Goal: Transaction & Acquisition: Purchase product/service

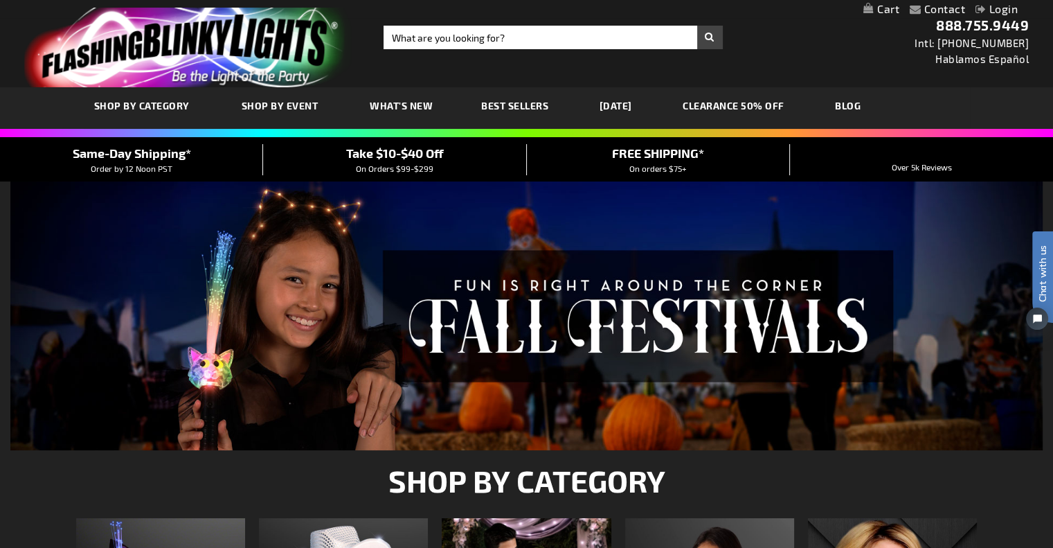
click at [886, 7] on link "My Cart" at bounding box center [882, 9] width 36 height 13
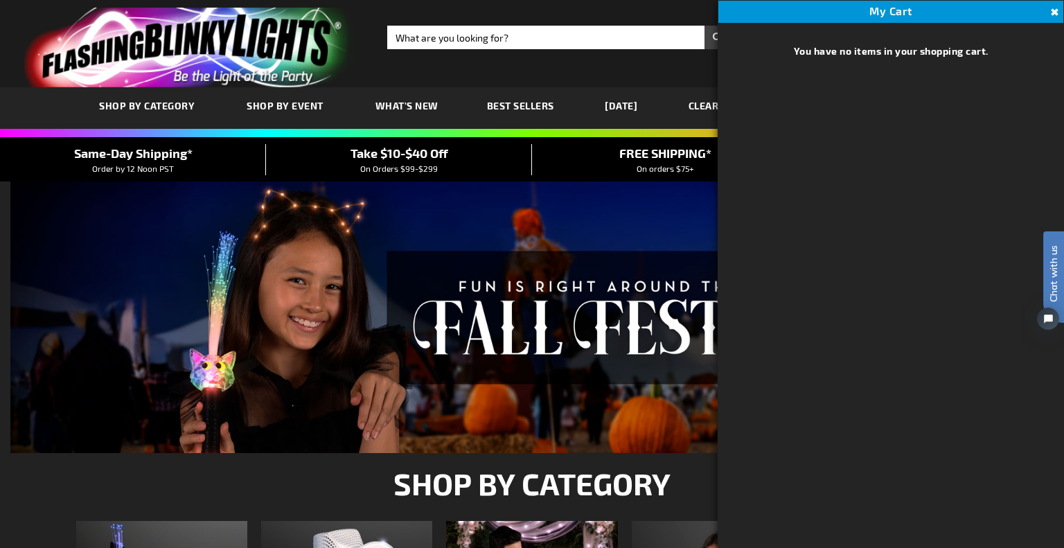
click at [1048, 10] on div "Close dialog Get 10% Off Subscribe and save today Unlock Offer Submit" at bounding box center [532, 274] width 1064 height 548
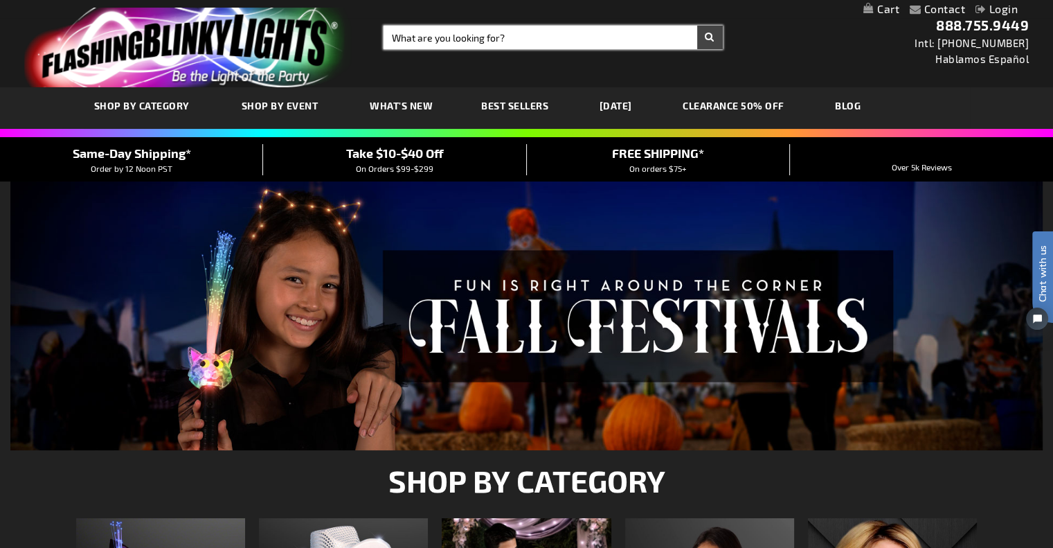
click at [413, 39] on input "Search" at bounding box center [553, 38] width 339 height 24
type input "laces"
click at [708, 36] on button "Search" at bounding box center [710, 38] width 26 height 24
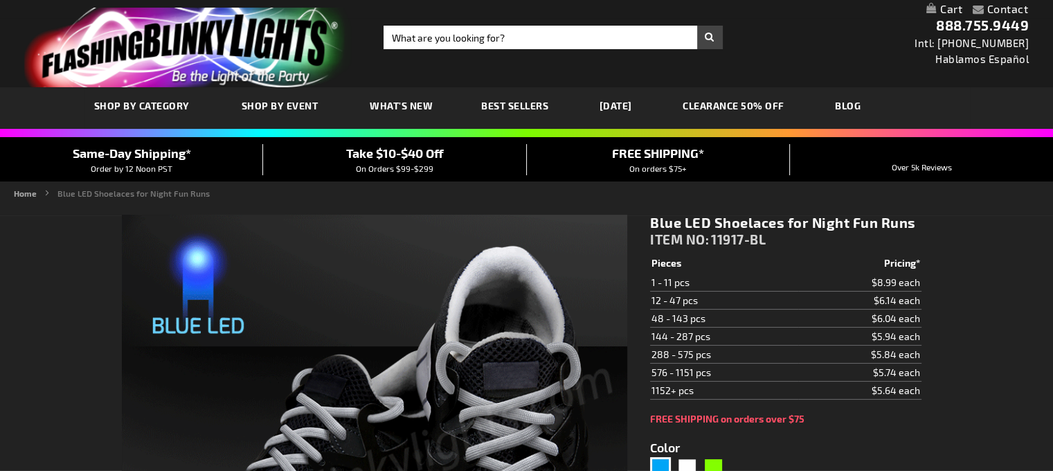
type input "5629"
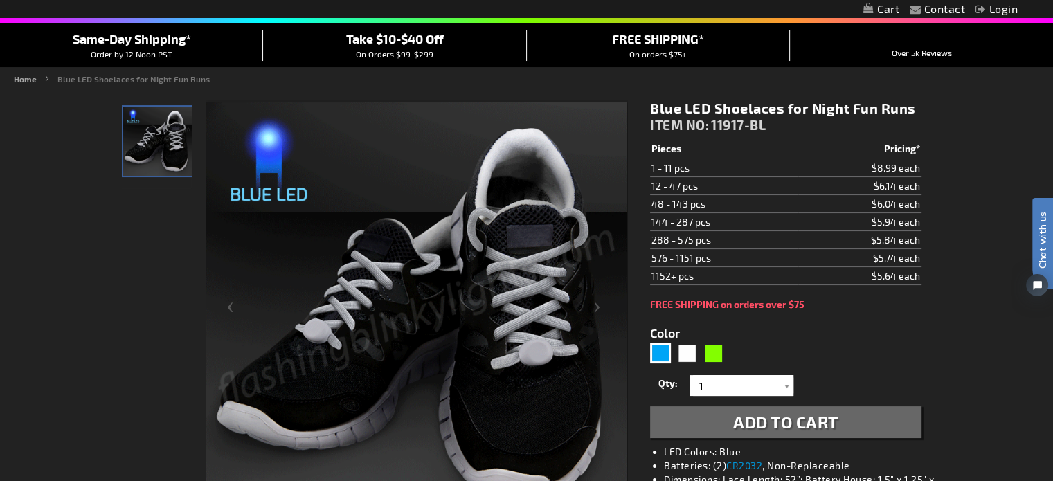
scroll to position [139, 0]
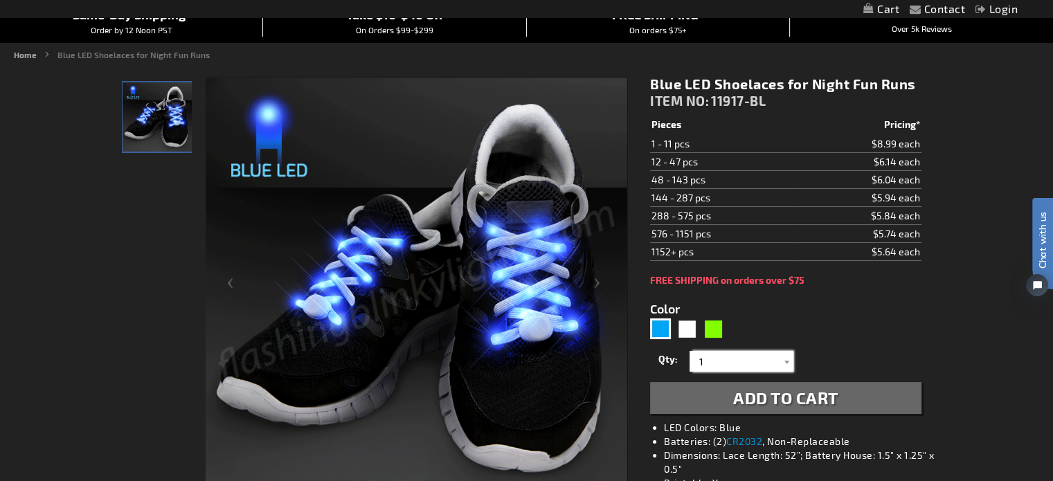
click at [714, 360] on input "1" at bounding box center [743, 361] width 100 height 21
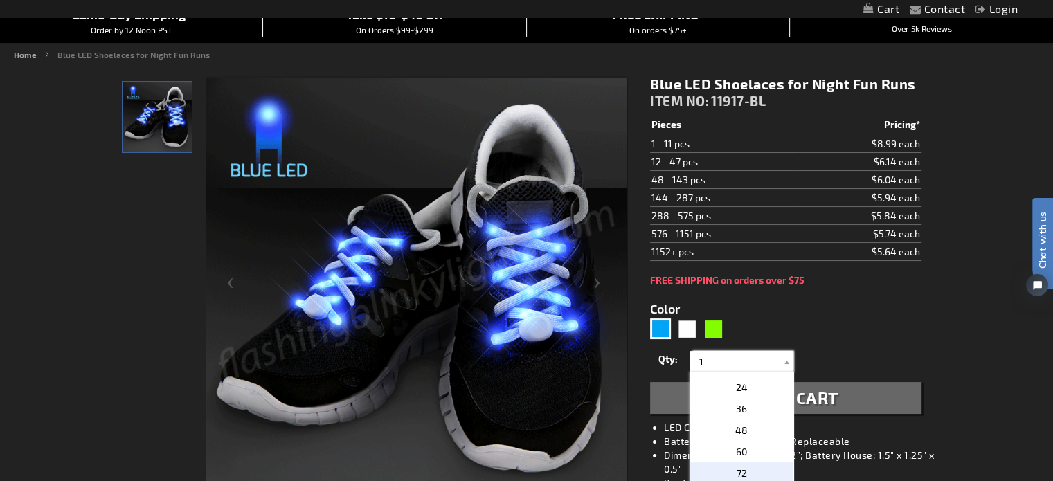
scroll to position [277, 0]
click at [735, 407] on span "48" at bounding box center [741, 406] width 12 height 12
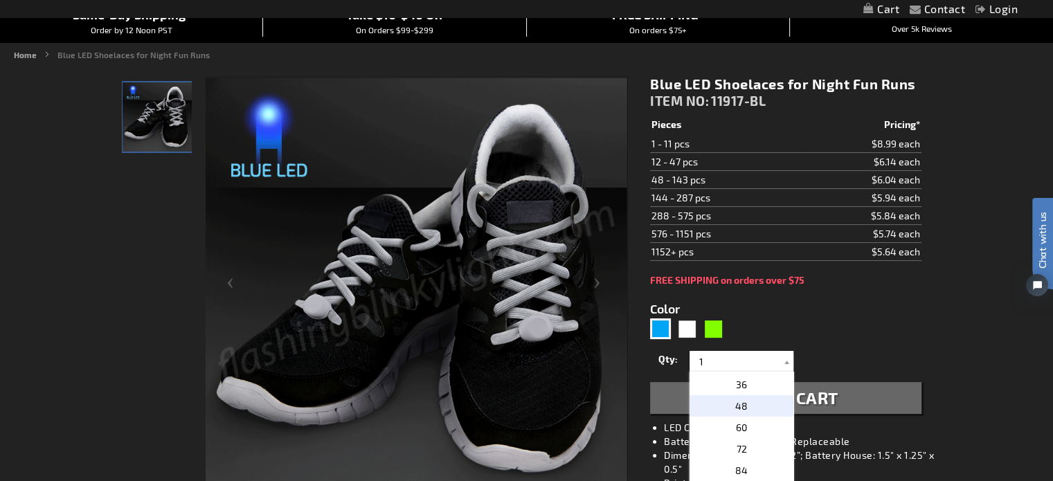
type input "48"
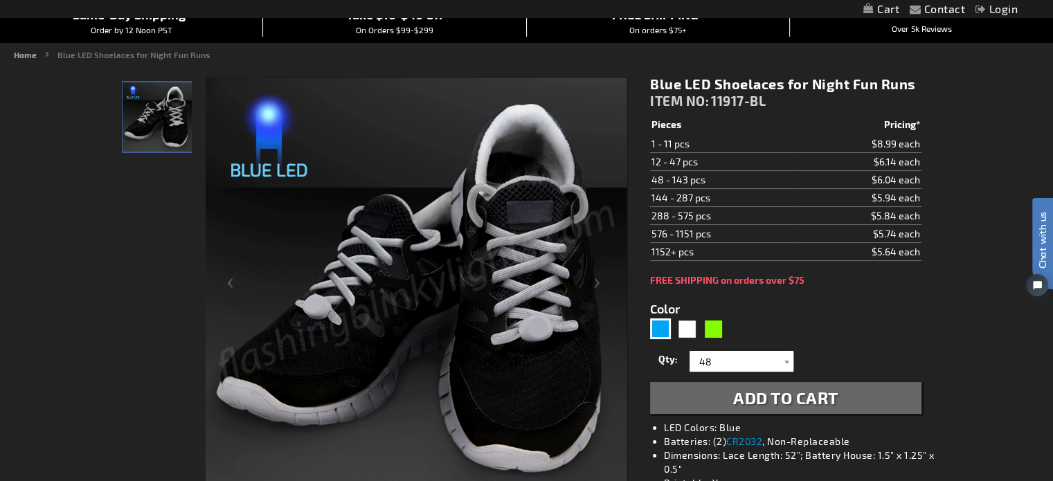
click at [770, 399] on span "Add to Cart" at bounding box center [785, 398] width 105 height 20
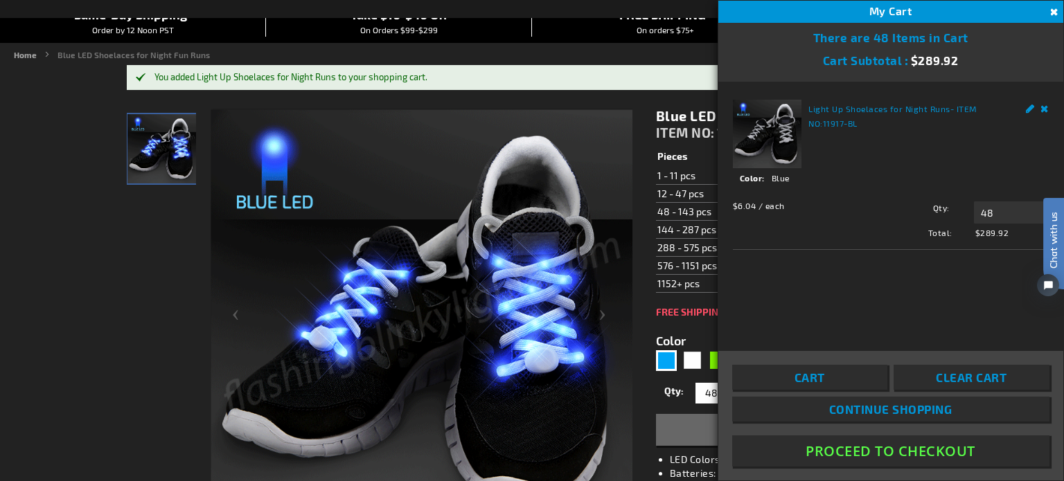
click at [693, 324] on form "Color 5629 Qty 1 2 3 4 5 6" at bounding box center [791, 382] width 271 height 128
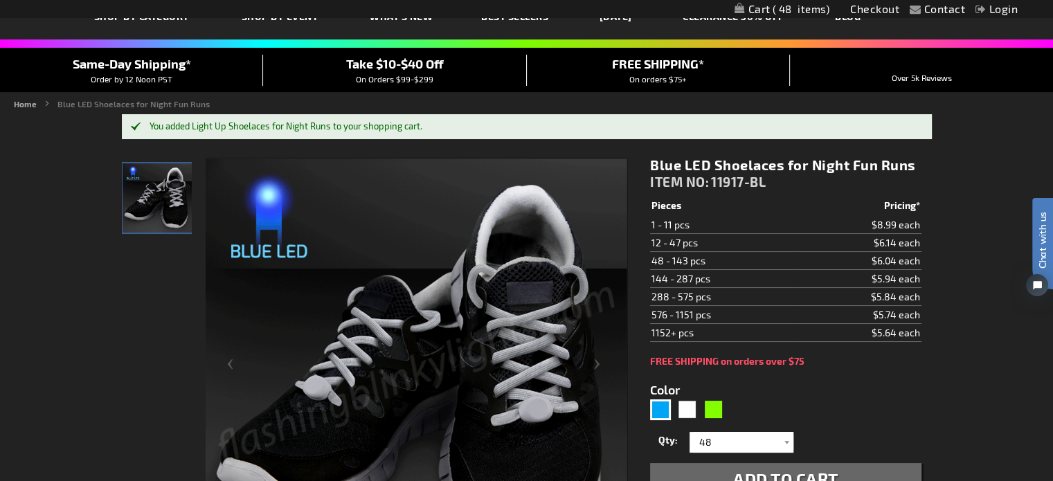
scroll to position [0, 0]
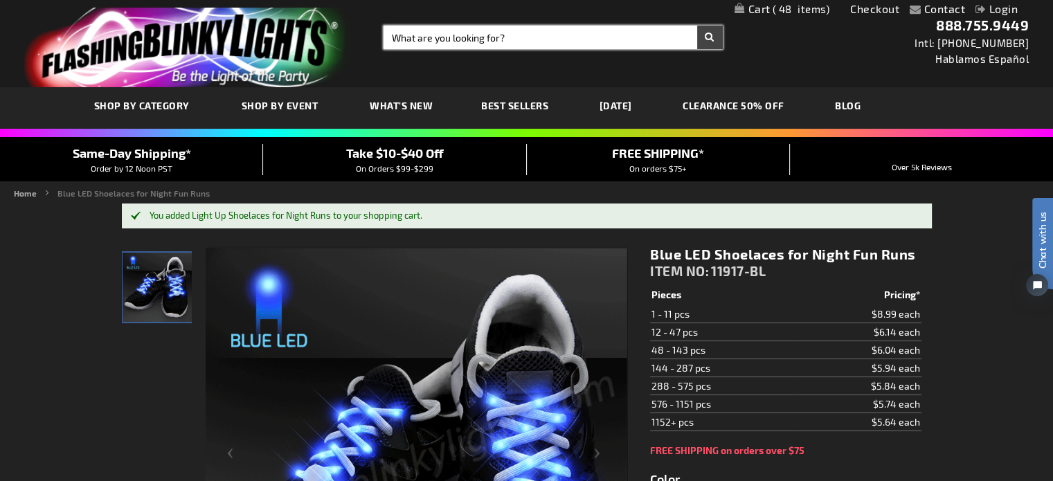
click at [432, 34] on input "Search" at bounding box center [553, 38] width 339 height 24
type input "l"
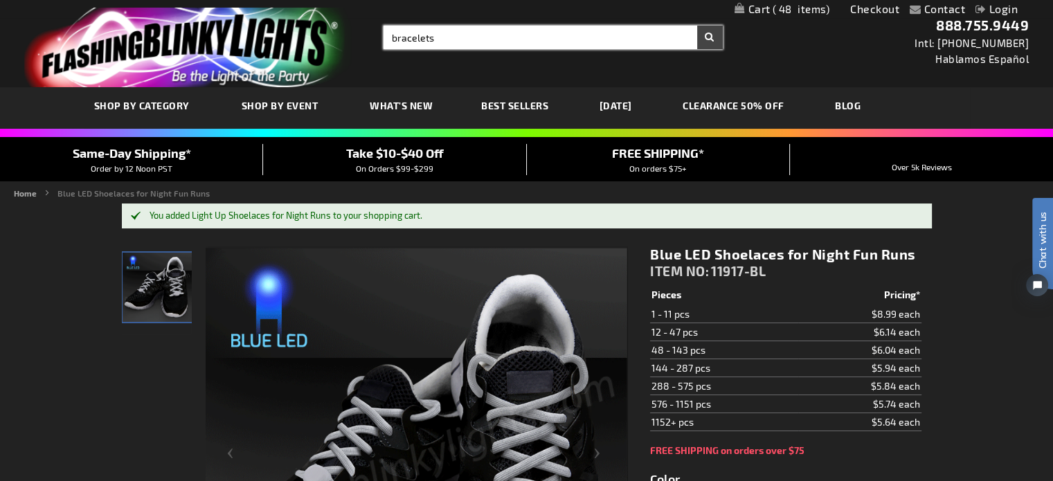
type input "bracelets"
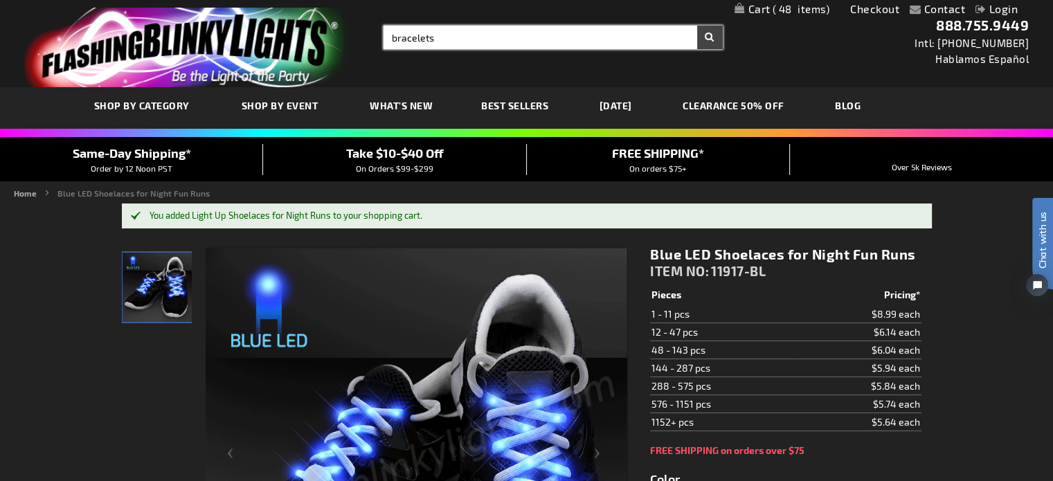
click at [697, 26] on button "Search" at bounding box center [710, 38] width 26 height 24
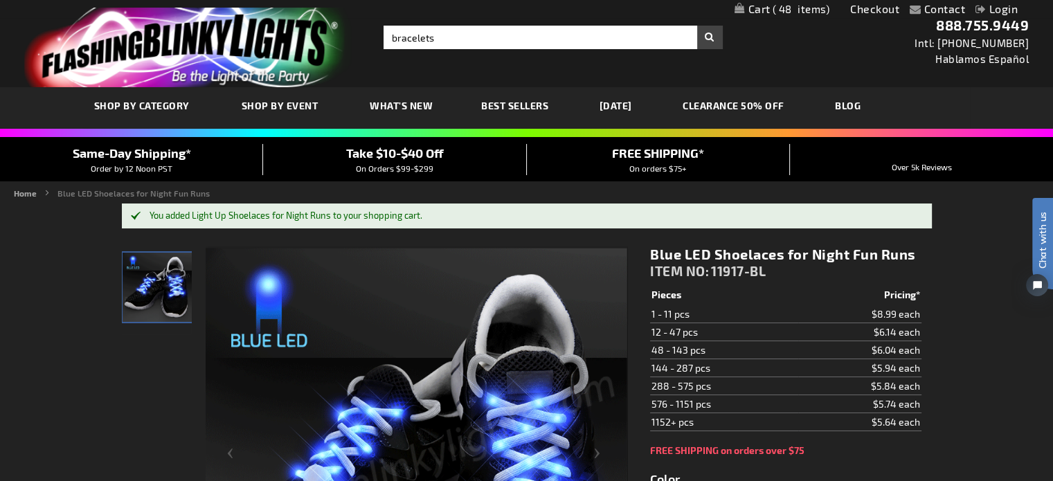
click at [703, 40] on button "Search" at bounding box center [710, 38] width 26 height 24
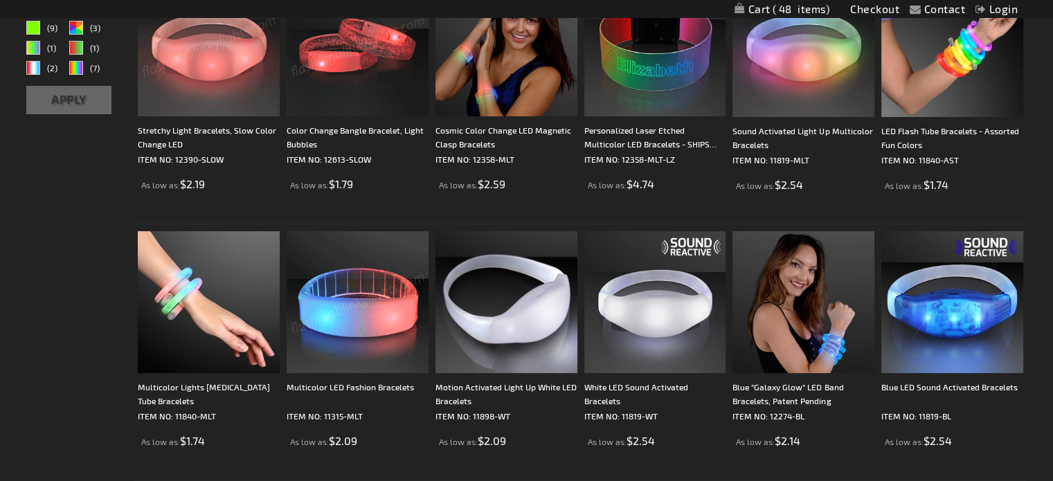
scroll to position [278, 0]
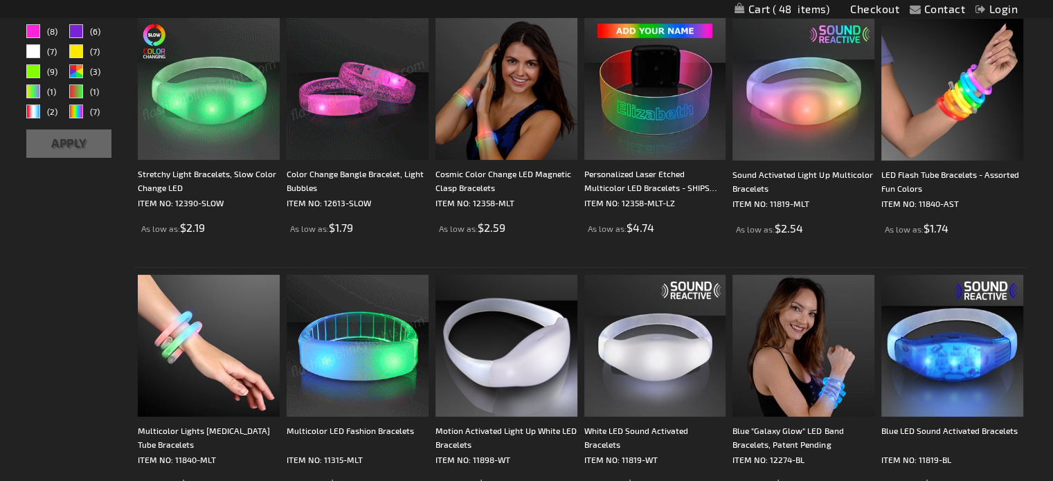
click at [202, 114] on img at bounding box center [209, 89] width 142 height 142
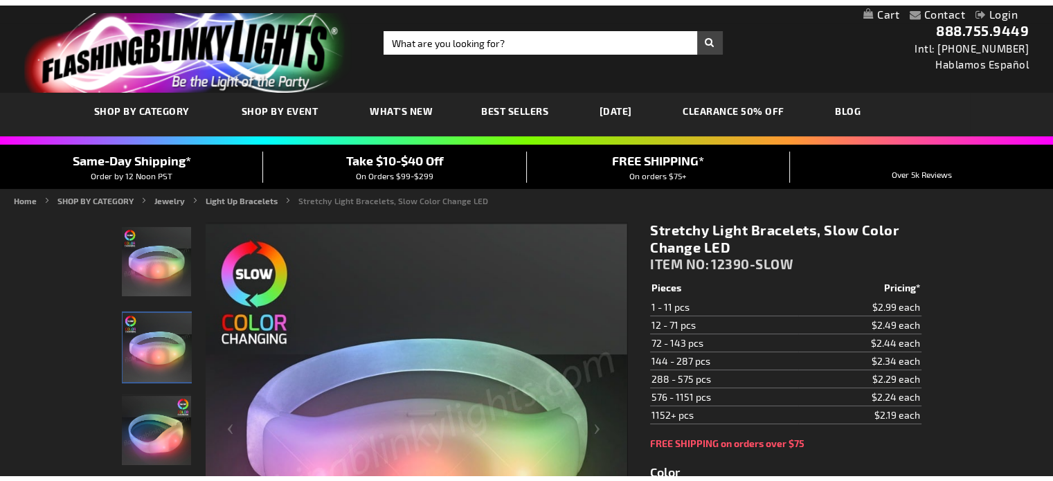
scroll to position [139, 0]
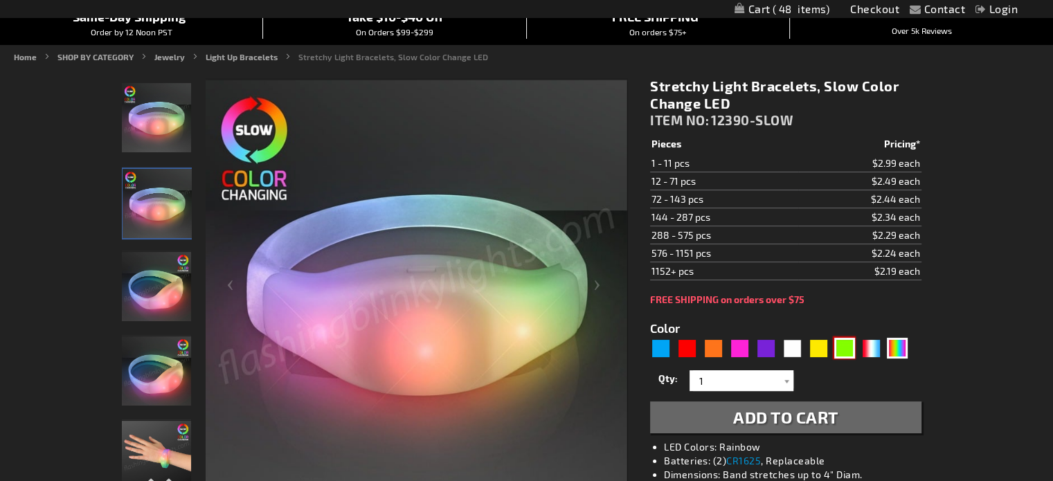
click at [839, 349] on div "Green" at bounding box center [844, 348] width 21 height 21
type input "5648"
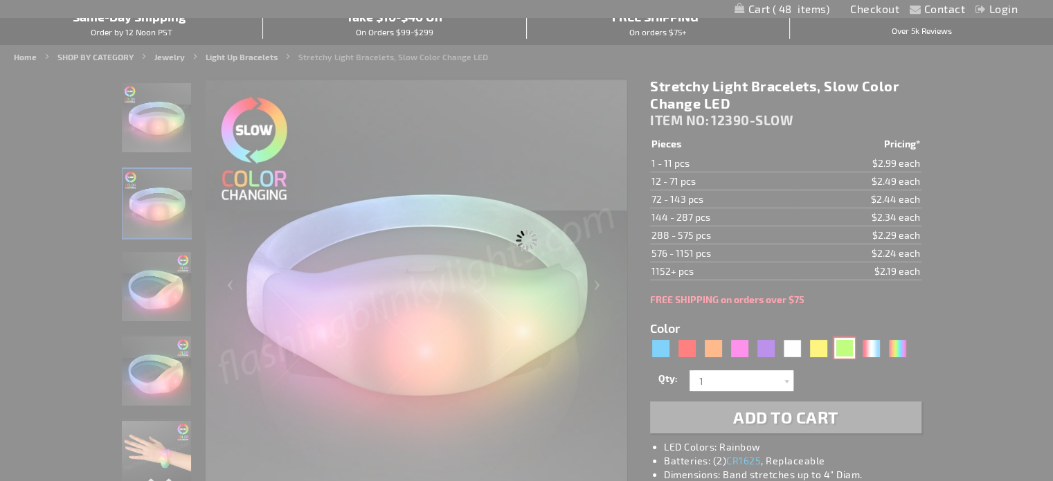
type input "12390-GN"
type input "Customize - Green LED Steady Illumination Stretch Bracelet - ITEM NO: 12390-GN"
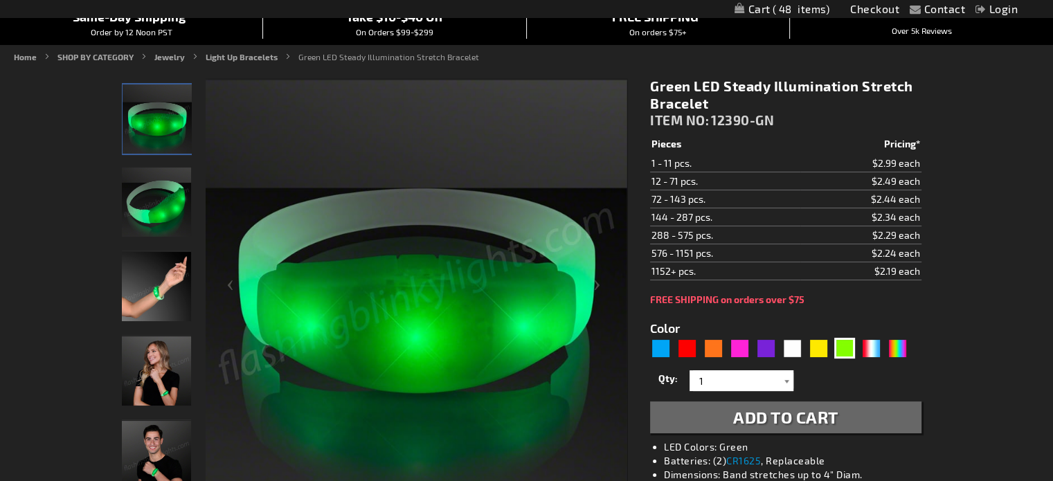
click at [784, 380] on div at bounding box center [787, 380] width 14 height 21
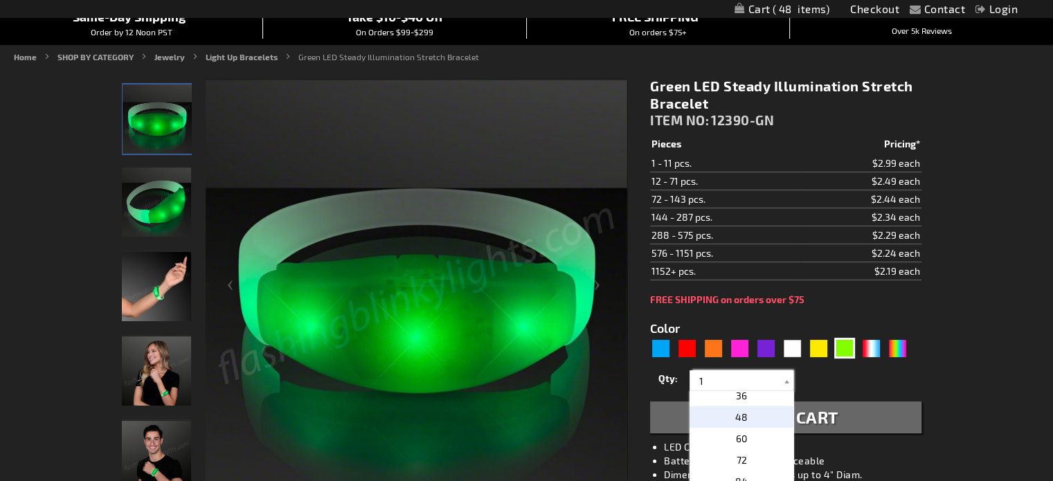
scroll to position [277, 0]
click at [749, 423] on p "48" at bounding box center [742, 425] width 104 height 21
type input "48"
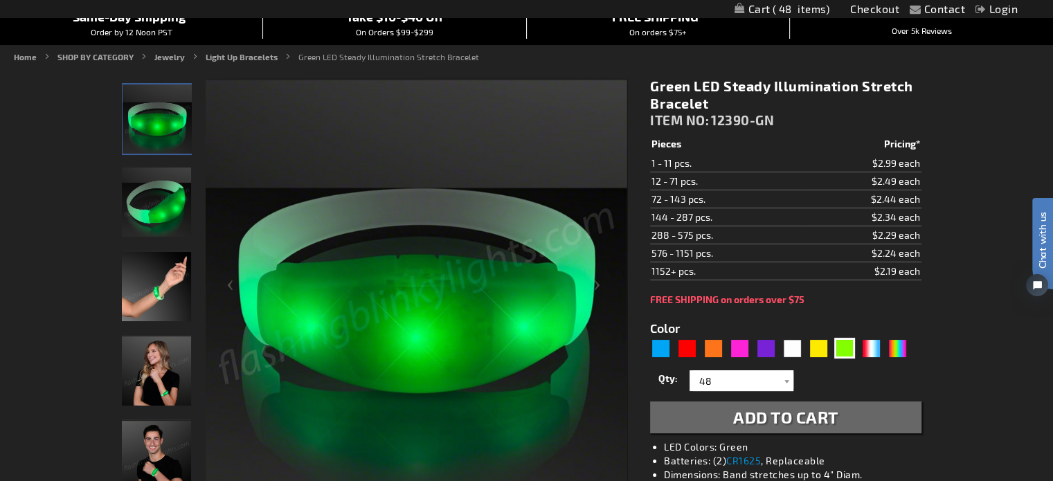
scroll to position [0, 0]
click at [792, 418] on span "Add to Cart" at bounding box center [785, 417] width 105 height 20
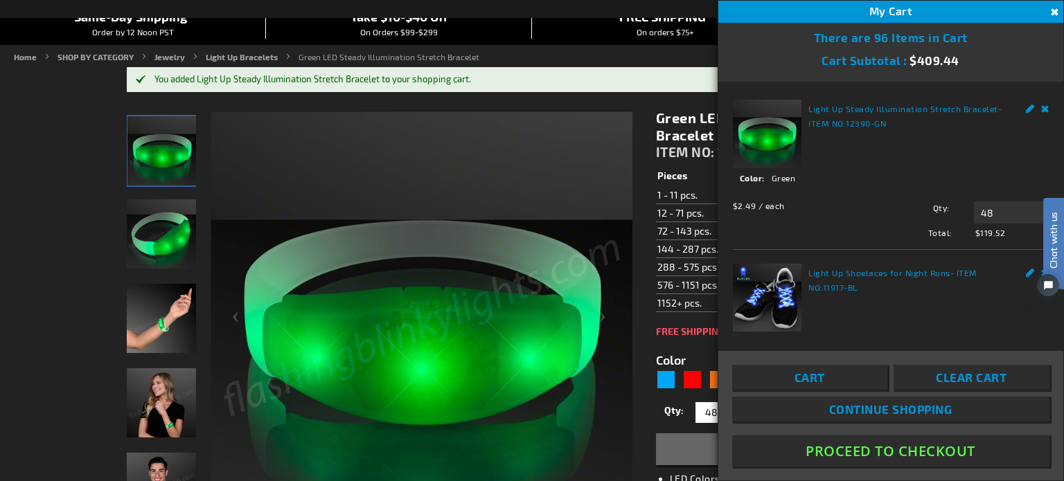
click at [872, 450] on button "Proceed To Checkout" at bounding box center [890, 451] width 317 height 31
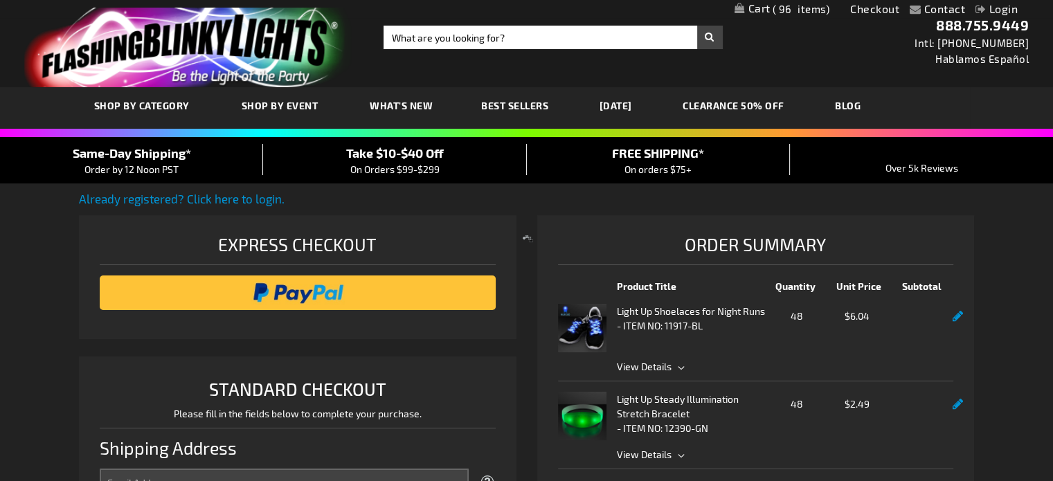
select select "US"
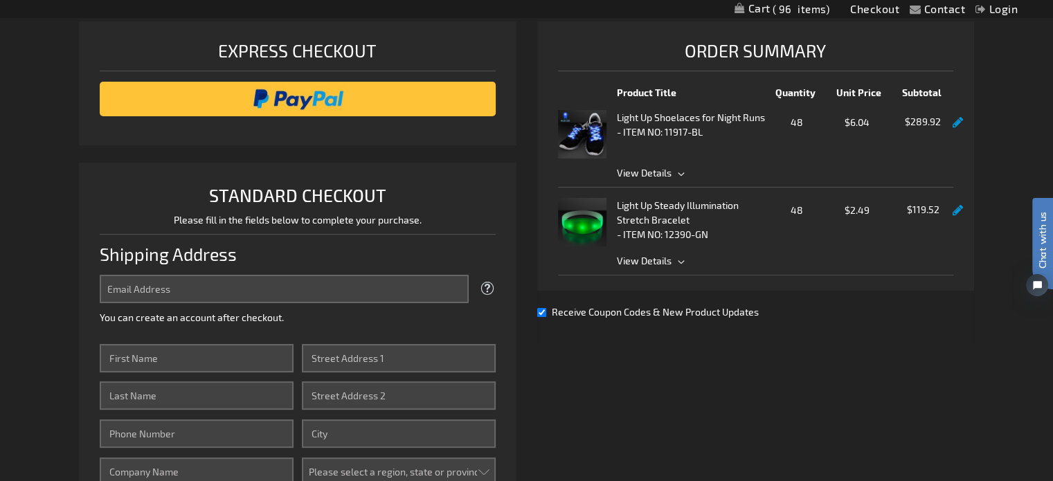
scroll to position [208, 0]
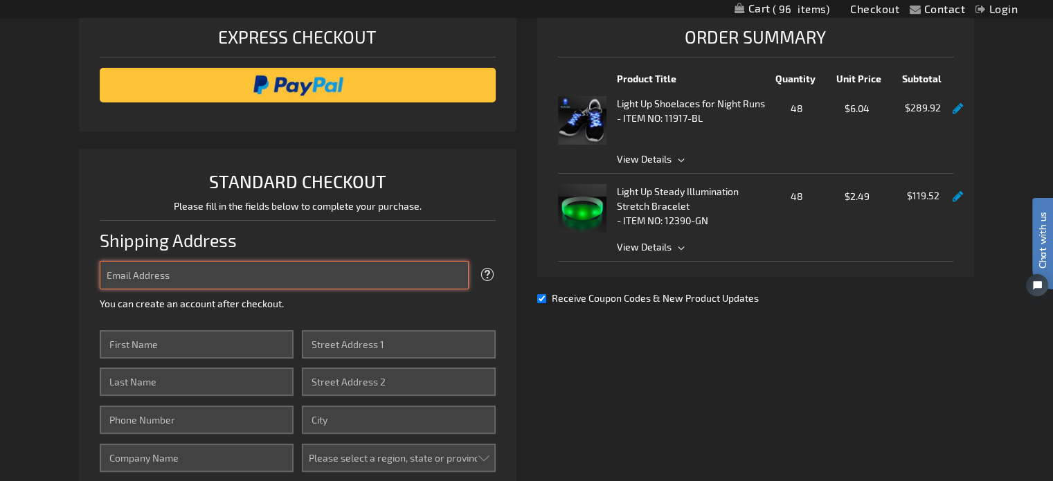
click at [146, 274] on input "Email Address" at bounding box center [284, 275] width 368 height 28
type input "[PERSON_NAME][EMAIL_ADDRESS][DOMAIN_NAME]"
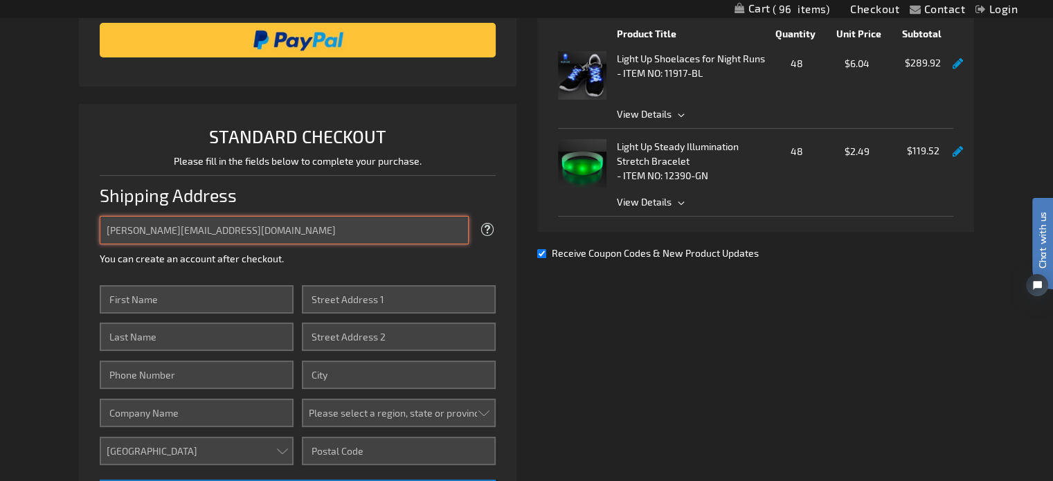
scroll to position [277, 0]
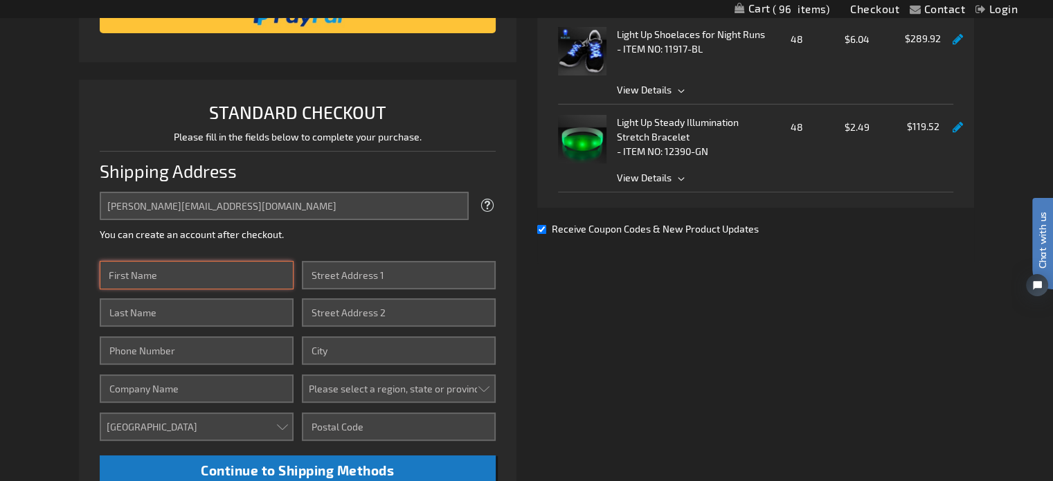
click at [123, 274] on input "First Name" at bounding box center [197, 275] width 194 height 28
type input "Joan"
click at [120, 312] on input "Last Name" at bounding box center [197, 312] width 194 height 28
type input "Kelley"
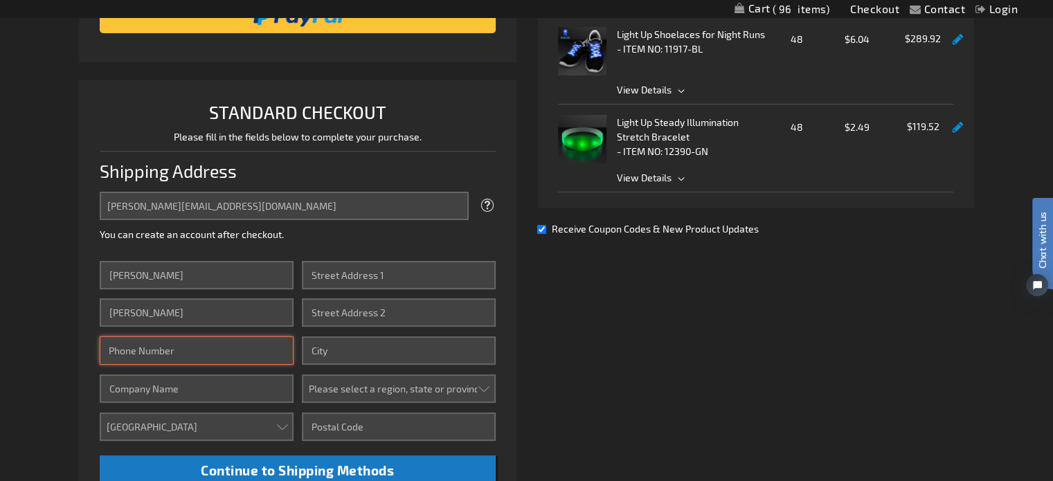
click at [136, 354] on input "Phone Number" at bounding box center [197, 351] width 194 height 28
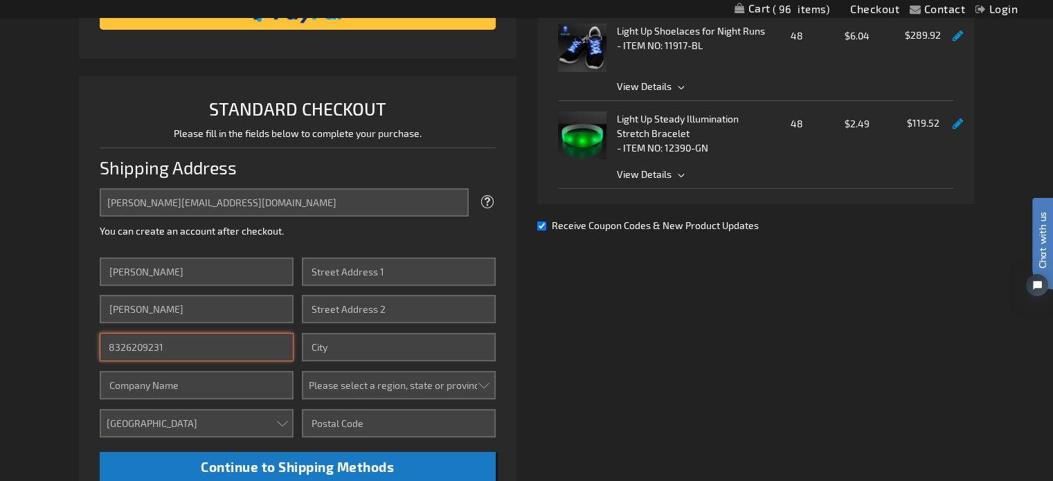
scroll to position [346, 0]
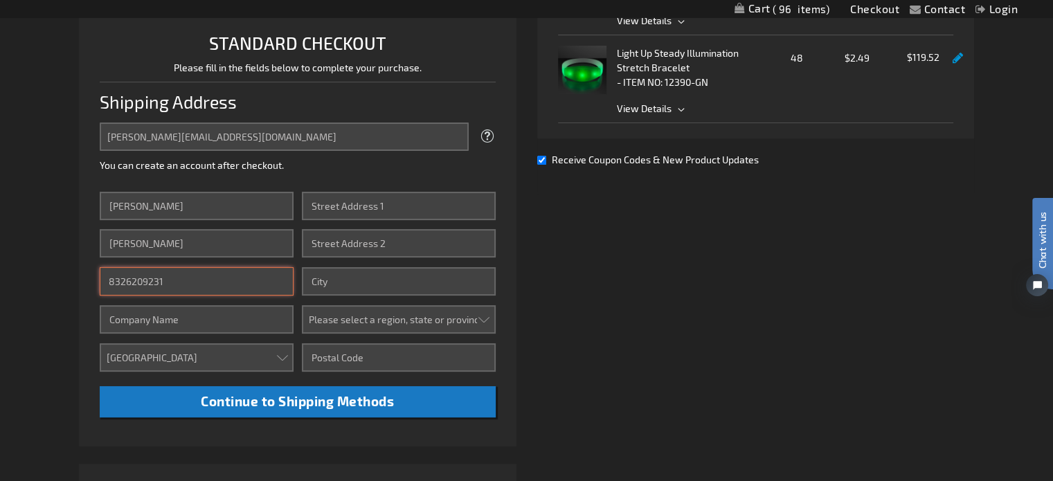
type input "8326209231"
click at [124, 318] on input "Company" at bounding box center [197, 319] width 194 height 28
type input "Baylor St. Luke's Medical Center"
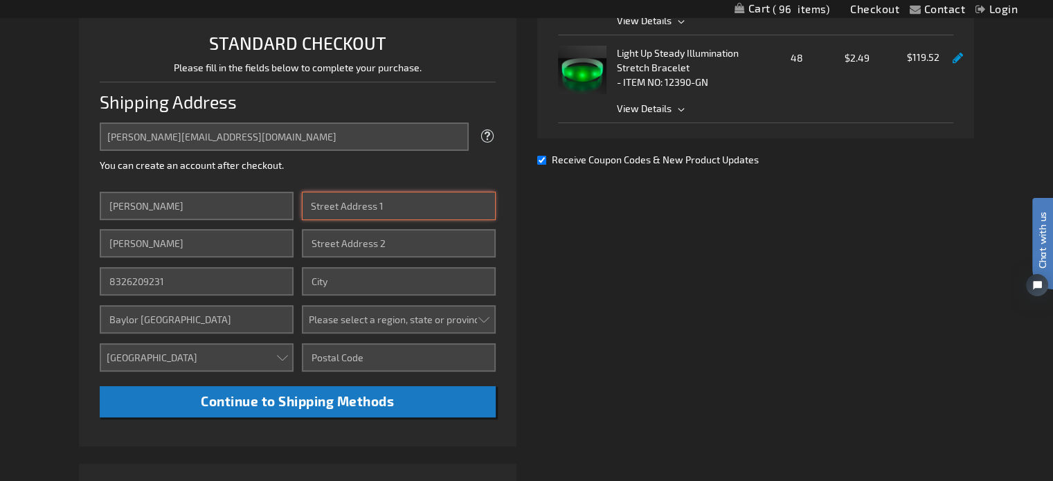
click at [330, 210] on input "Street Address: Line 1" at bounding box center [399, 206] width 194 height 28
click at [345, 204] on input "Street Address: Line 1" at bounding box center [399, 206] width 194 height 28
type input "6720 Bertner Ave"
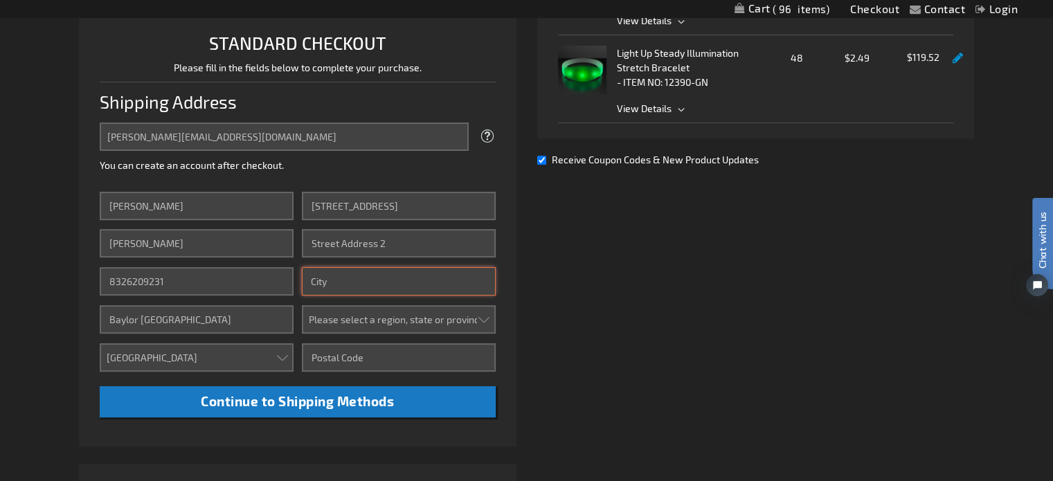
click at [349, 287] on input "City" at bounding box center [399, 281] width 194 height 28
type input "Houston"
click at [339, 320] on select "Please select a region, state or province. Alabama Alaska Arizona Arkansas Cali…" at bounding box center [399, 319] width 194 height 28
select select "57"
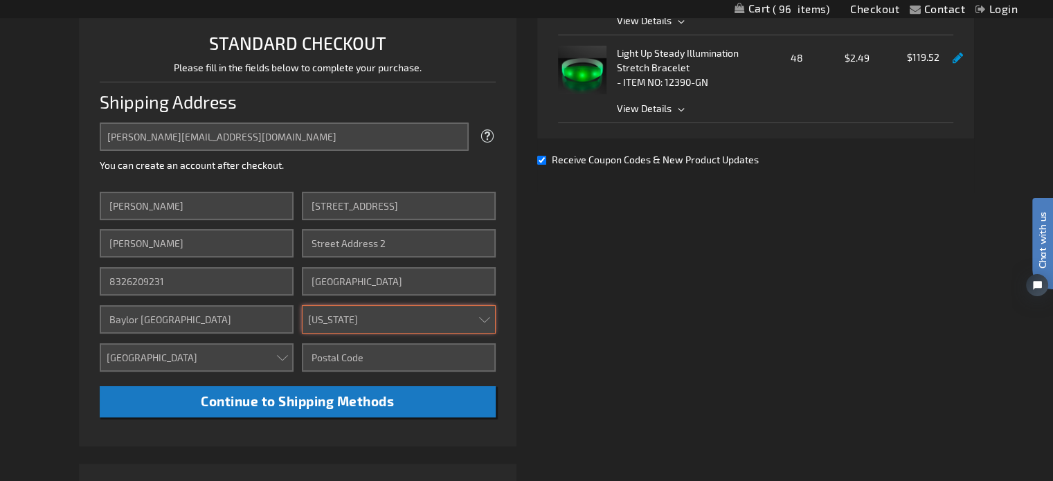
click at [302, 305] on select "Please select a region, state or province. Alabama Alaska Arizona Arkansas Cali…" at bounding box center [399, 319] width 194 height 28
click at [320, 360] on input "Zip/Postal Code" at bounding box center [399, 357] width 194 height 28
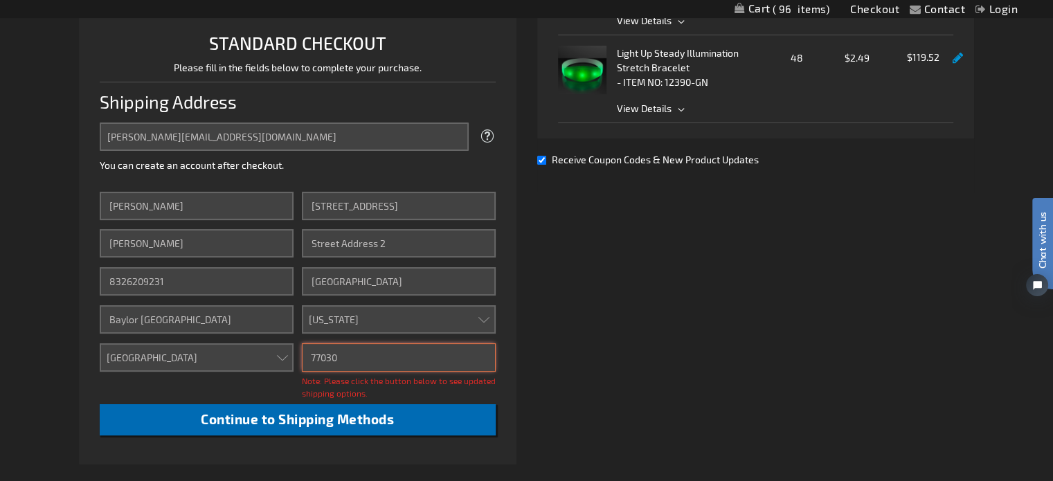
type input "77030"
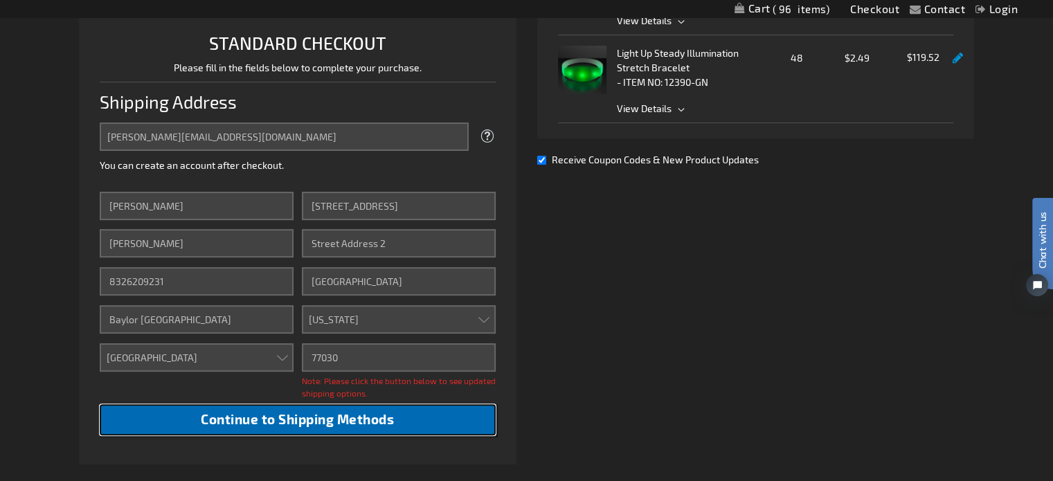
click at [286, 413] on span "Continue to Shipping Methods" at bounding box center [297, 419] width 193 height 16
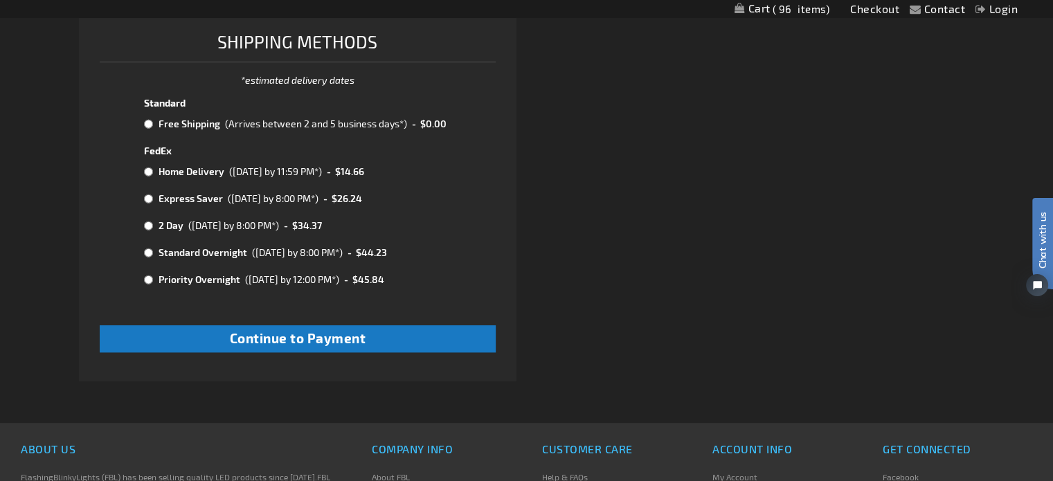
scroll to position [831, 0]
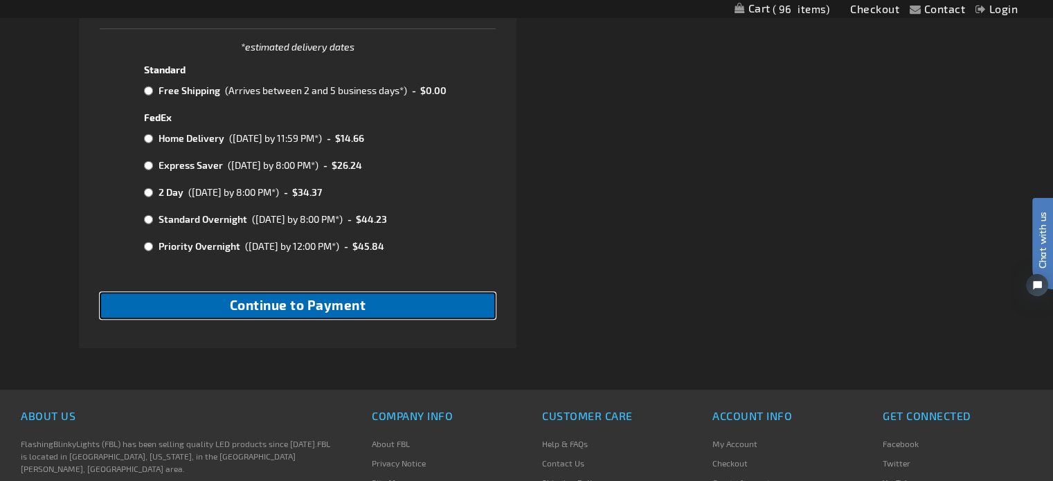
click at [276, 312] on span "Continue to Payment" at bounding box center [298, 305] width 136 height 16
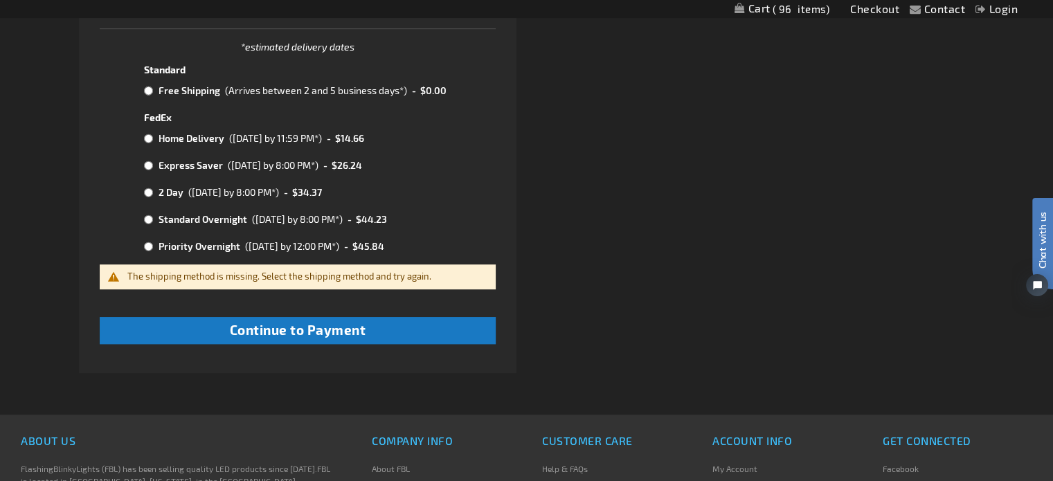
click at [185, 91] on td "Free Shipping" at bounding box center [188, 91] width 66 height 18
radio input "true"
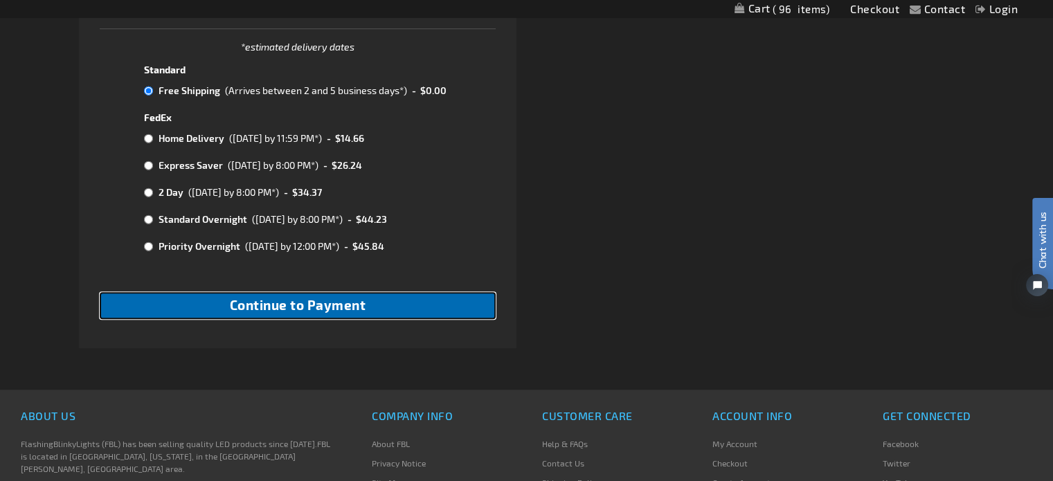
click at [271, 309] on span "Continue to Payment" at bounding box center [298, 305] width 136 height 16
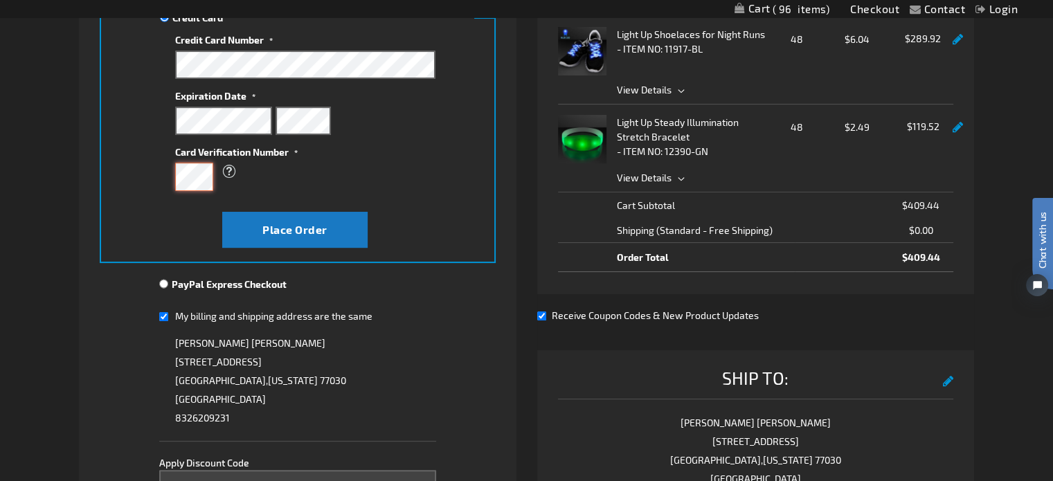
scroll to position [346, 0]
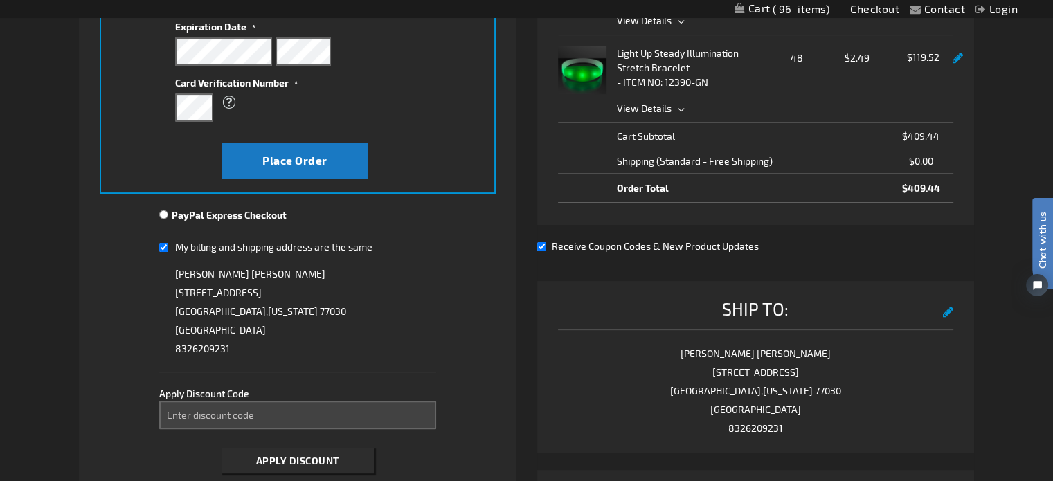
click at [949, 310] on button "edit" at bounding box center [948, 310] width 11 height 25
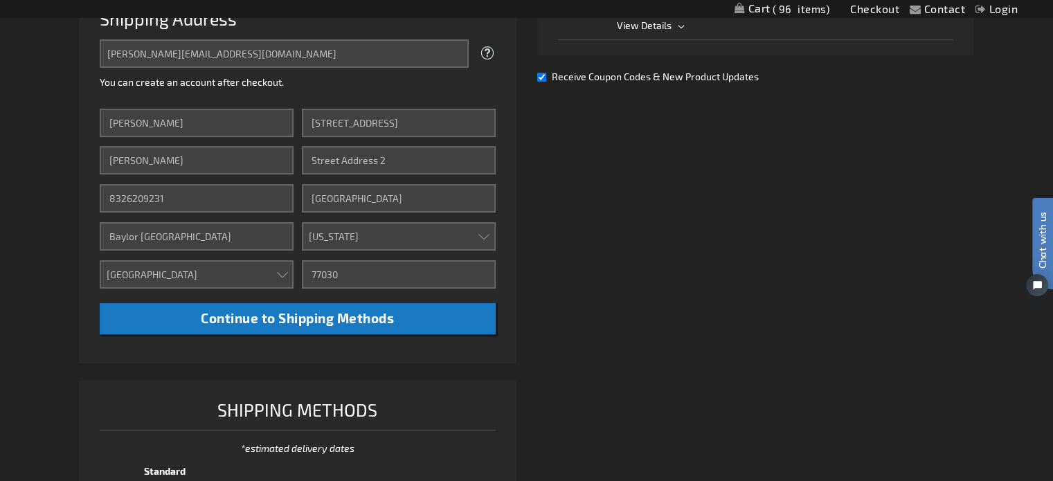
scroll to position [426, 0]
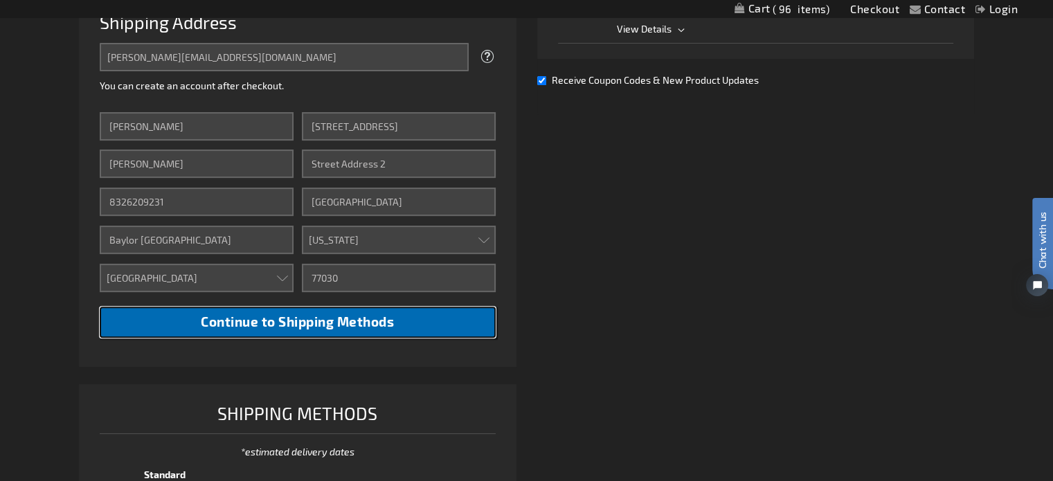
click at [271, 320] on span "Continue to Shipping Methods" at bounding box center [297, 322] width 193 height 16
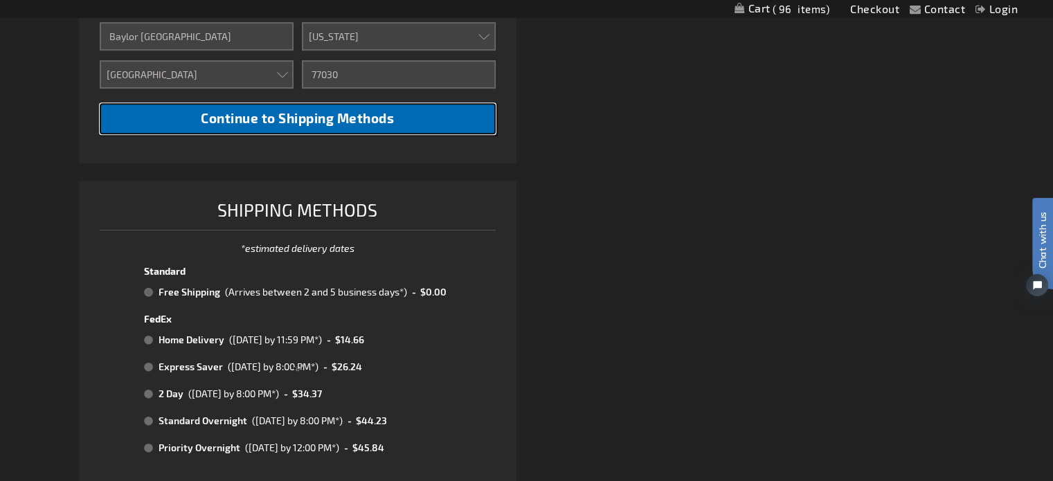
scroll to position [634, 0]
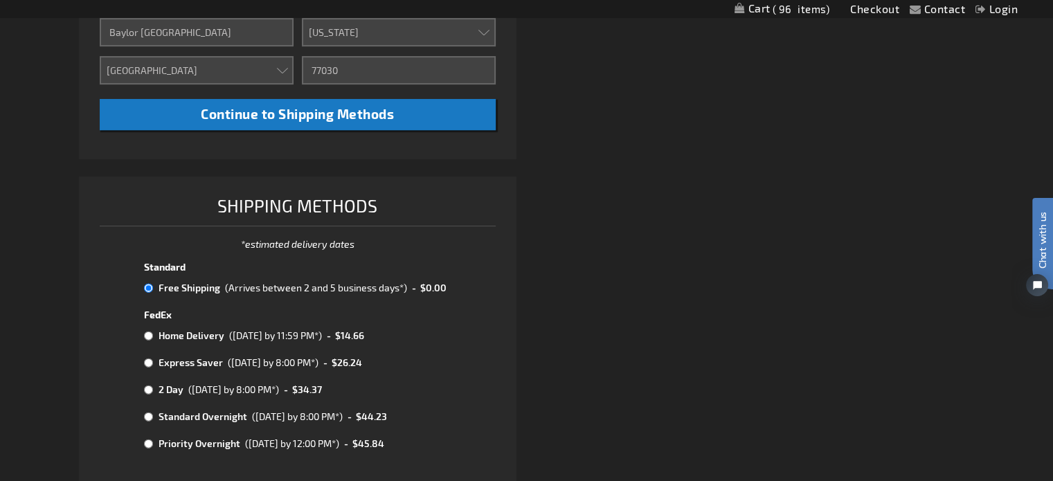
click at [180, 287] on td "Free Shipping" at bounding box center [188, 288] width 66 height 18
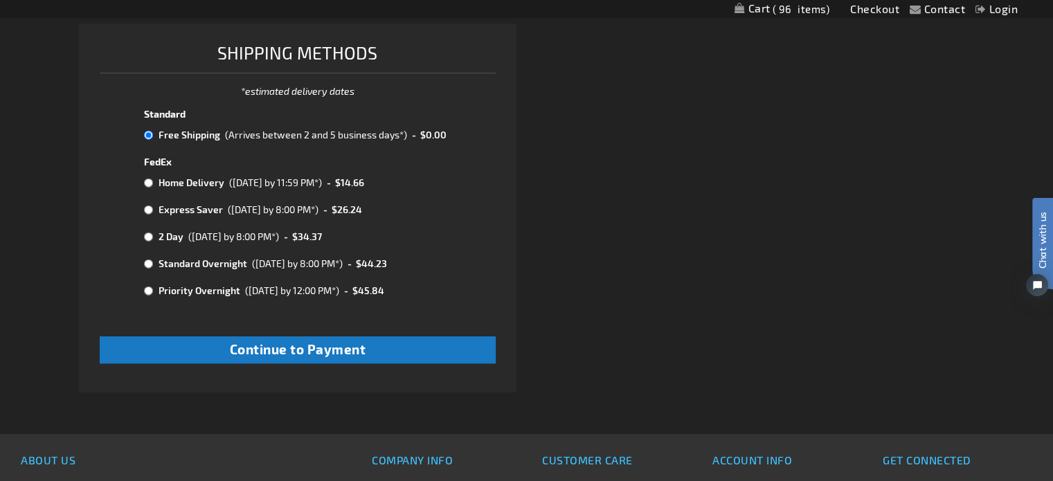
scroll to position [841, 0]
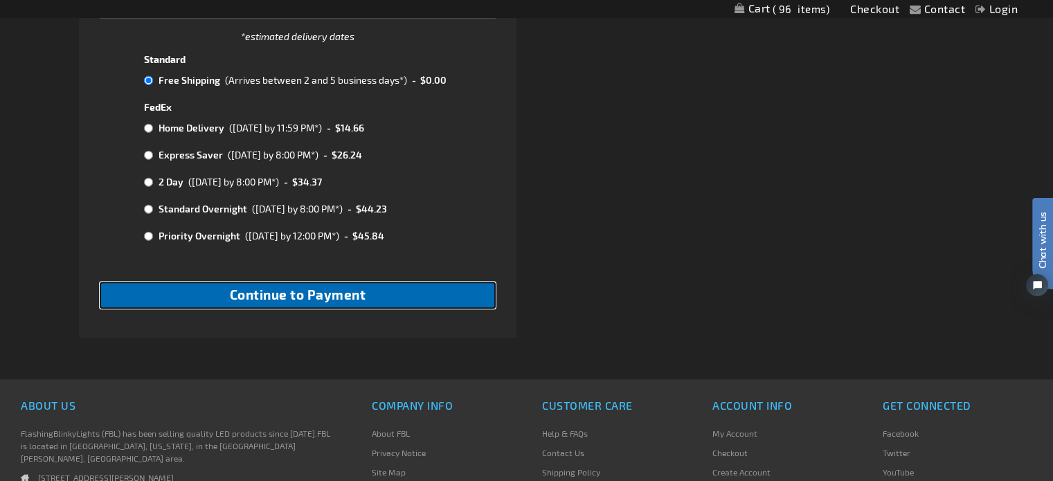
click at [248, 297] on span "Continue to Payment" at bounding box center [298, 295] width 136 height 16
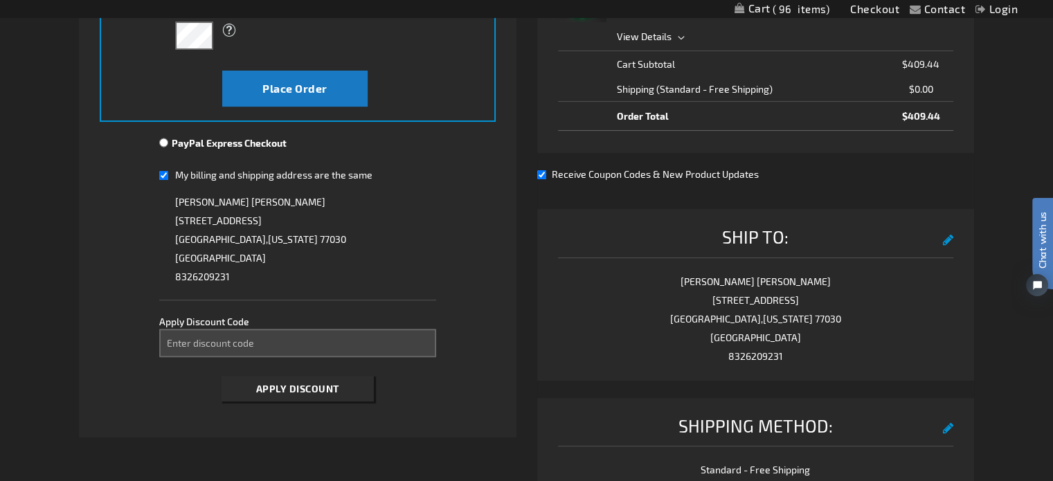
scroll to position [416, 0]
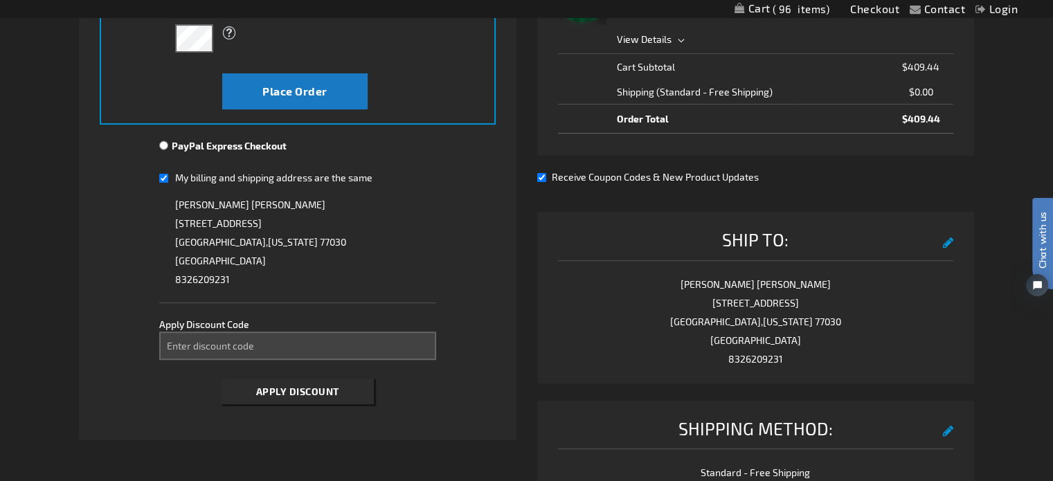
click at [160, 177] on input "My billing and shipping address are the same" at bounding box center [163, 178] width 9 height 28
checkbox input "false"
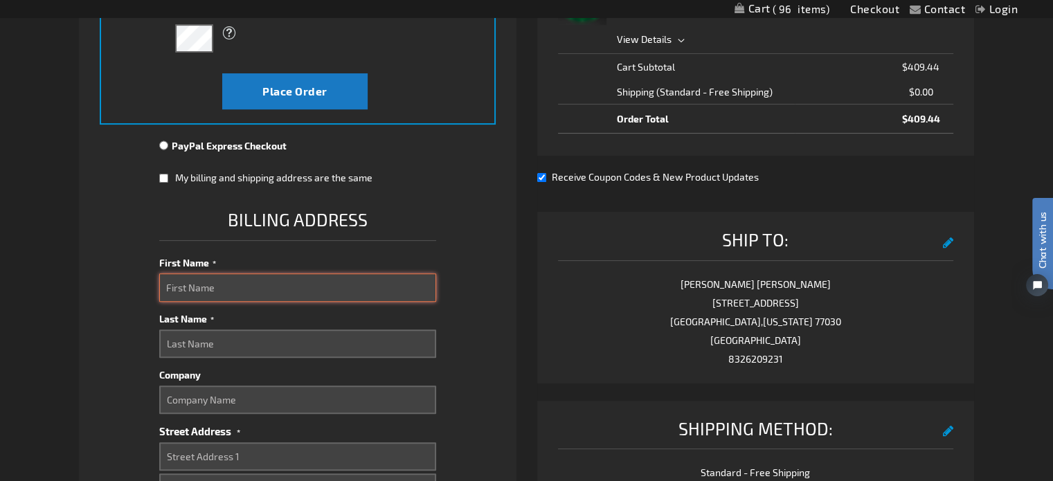
click at [195, 289] on input "First Name" at bounding box center [297, 288] width 277 height 28
type input "J"
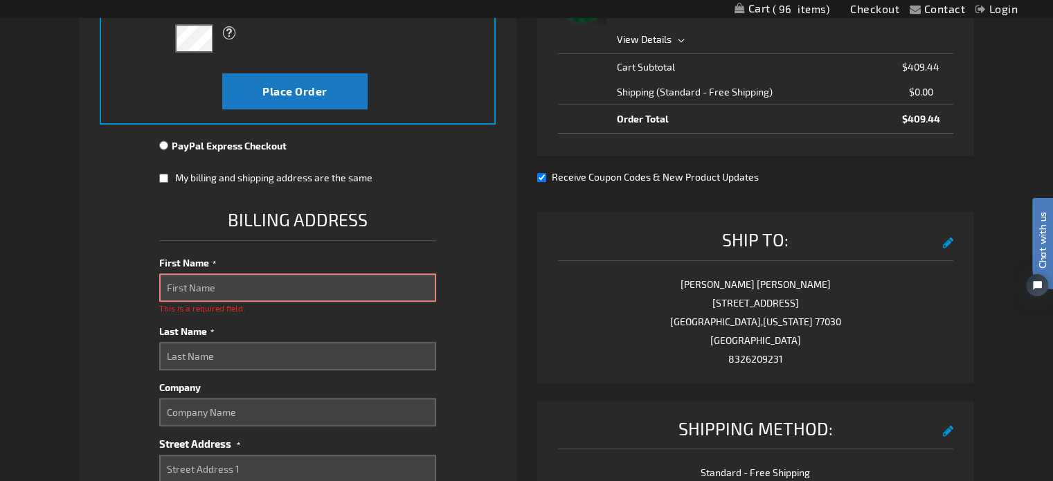
click at [161, 177] on input "My billing and shipping address are the same" at bounding box center [163, 178] width 9 height 28
checkbox input "true"
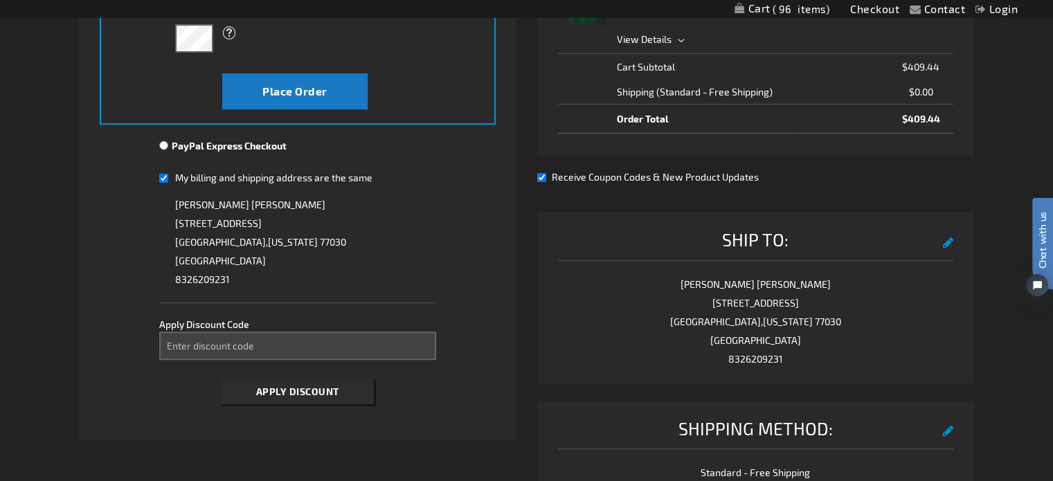
click at [943, 244] on button "edit" at bounding box center [948, 241] width 11 height 25
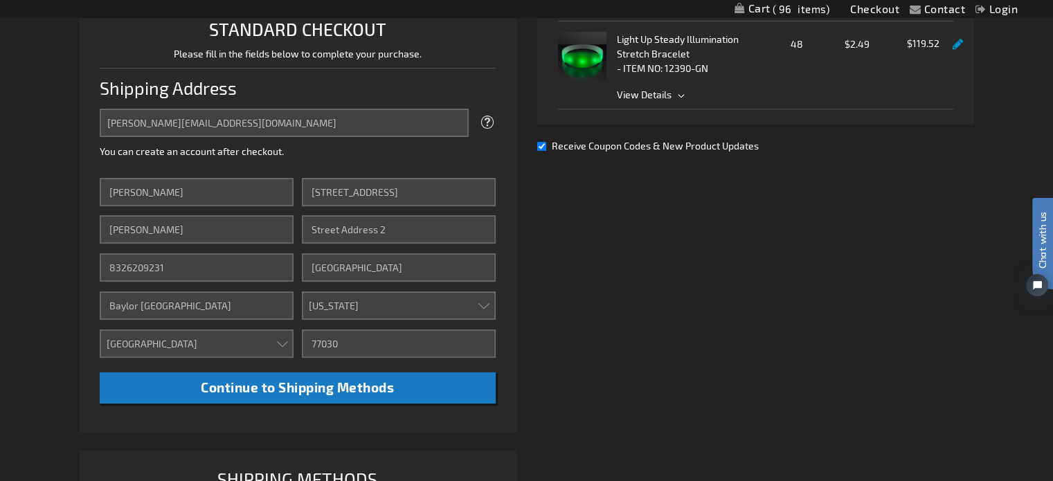
scroll to position [357, 0]
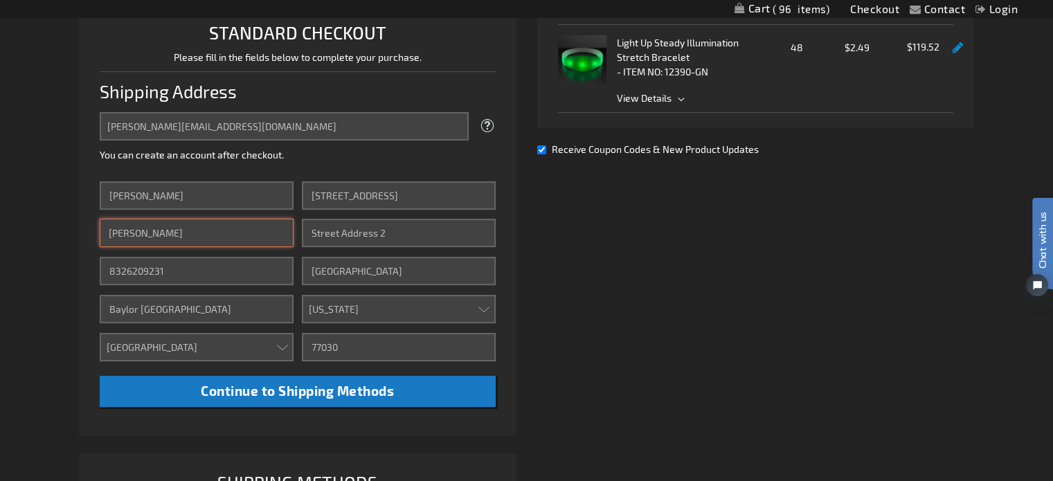
click at [152, 235] on input "Kelley" at bounding box center [197, 233] width 194 height 28
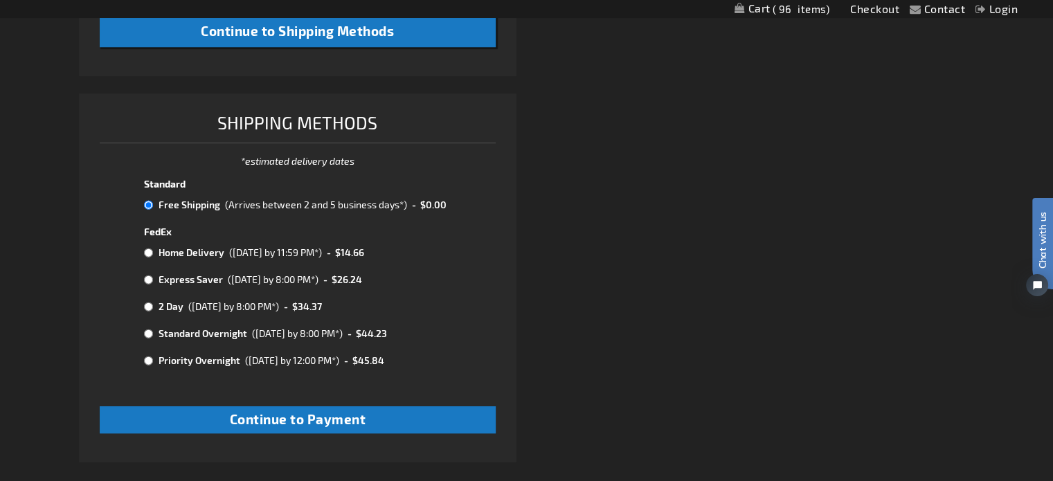
scroll to position [772, 0]
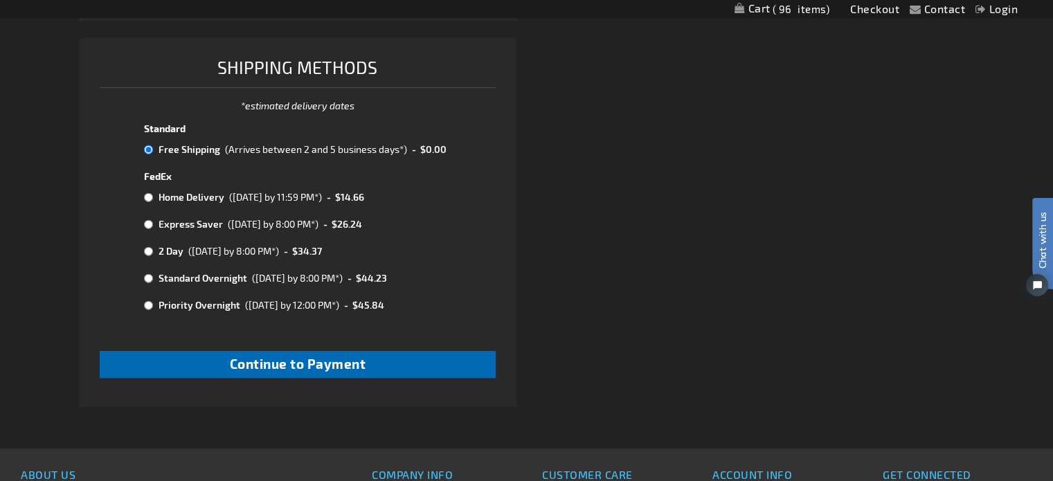
type input "Kelley P538"
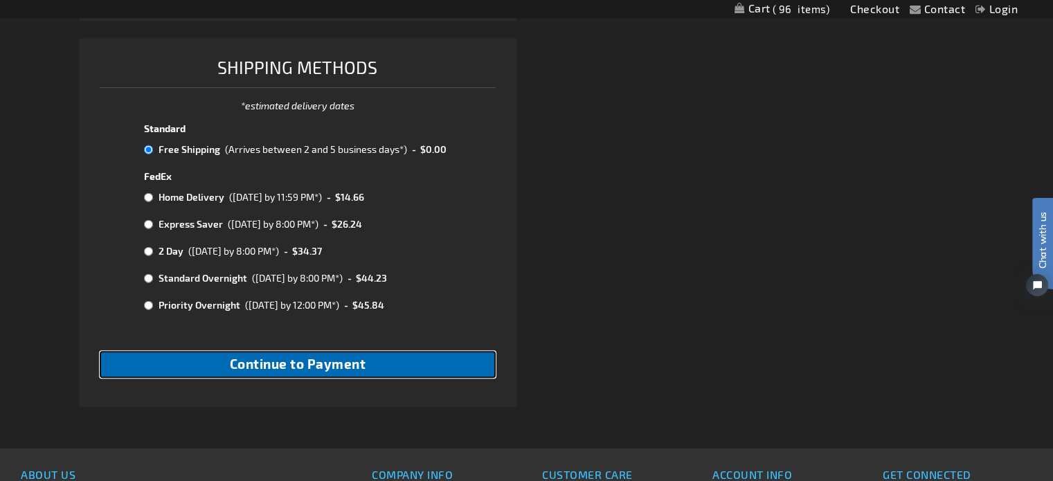
click at [263, 372] on span "Continue to Payment" at bounding box center [298, 364] width 136 height 16
checkbox input "true"
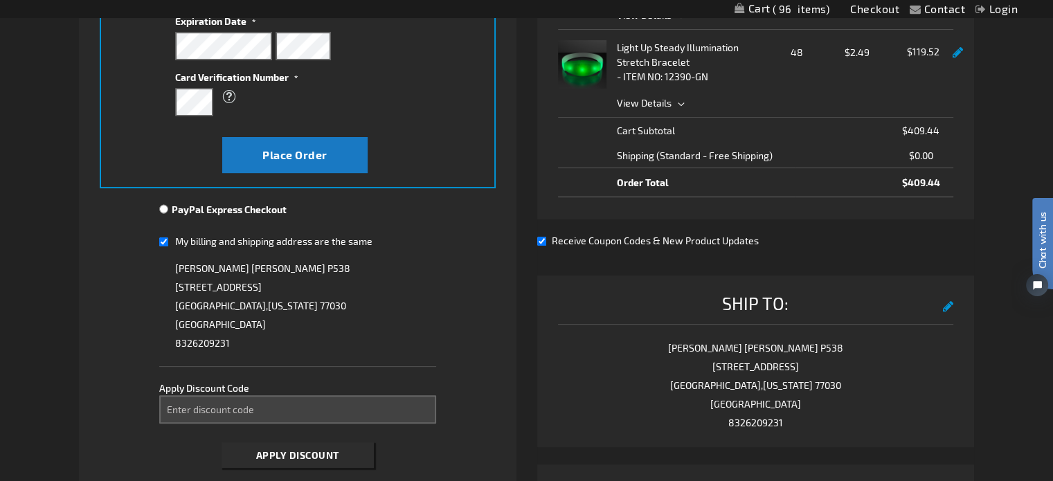
scroll to position [346, 0]
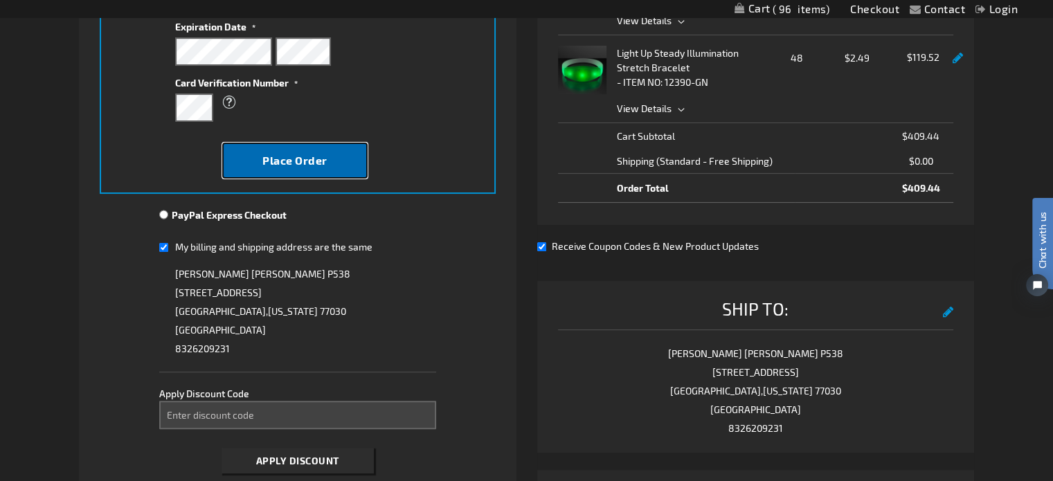
click at [277, 155] on span "Place Order" at bounding box center [294, 160] width 65 height 13
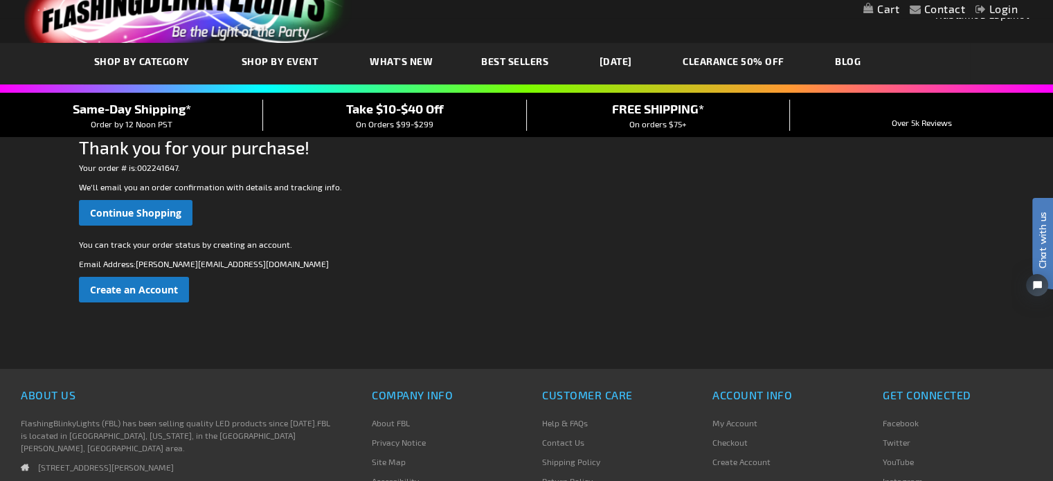
scroll to position [69, 0]
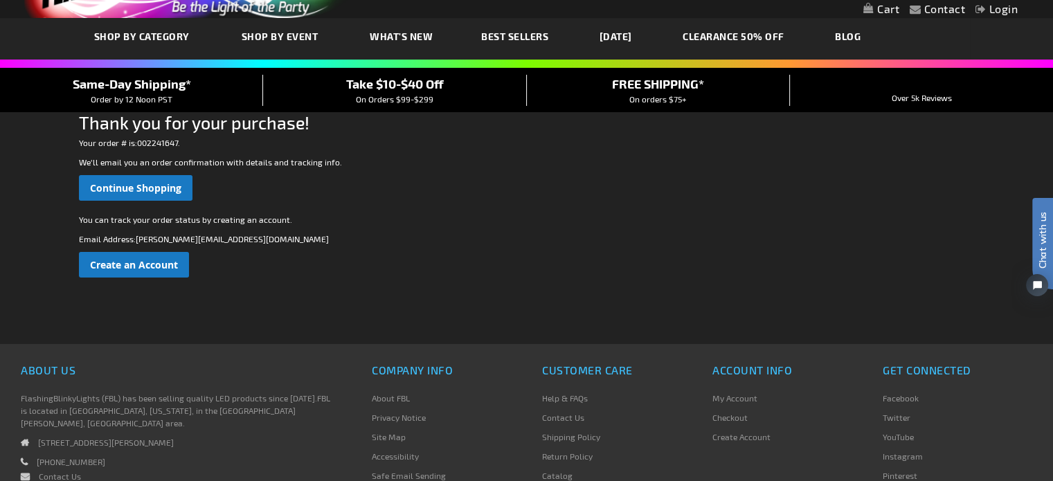
click at [607, 188] on div "Continue Shopping" at bounding box center [526, 188] width 895 height 26
